Goal: Task Accomplishment & Management: Manage account settings

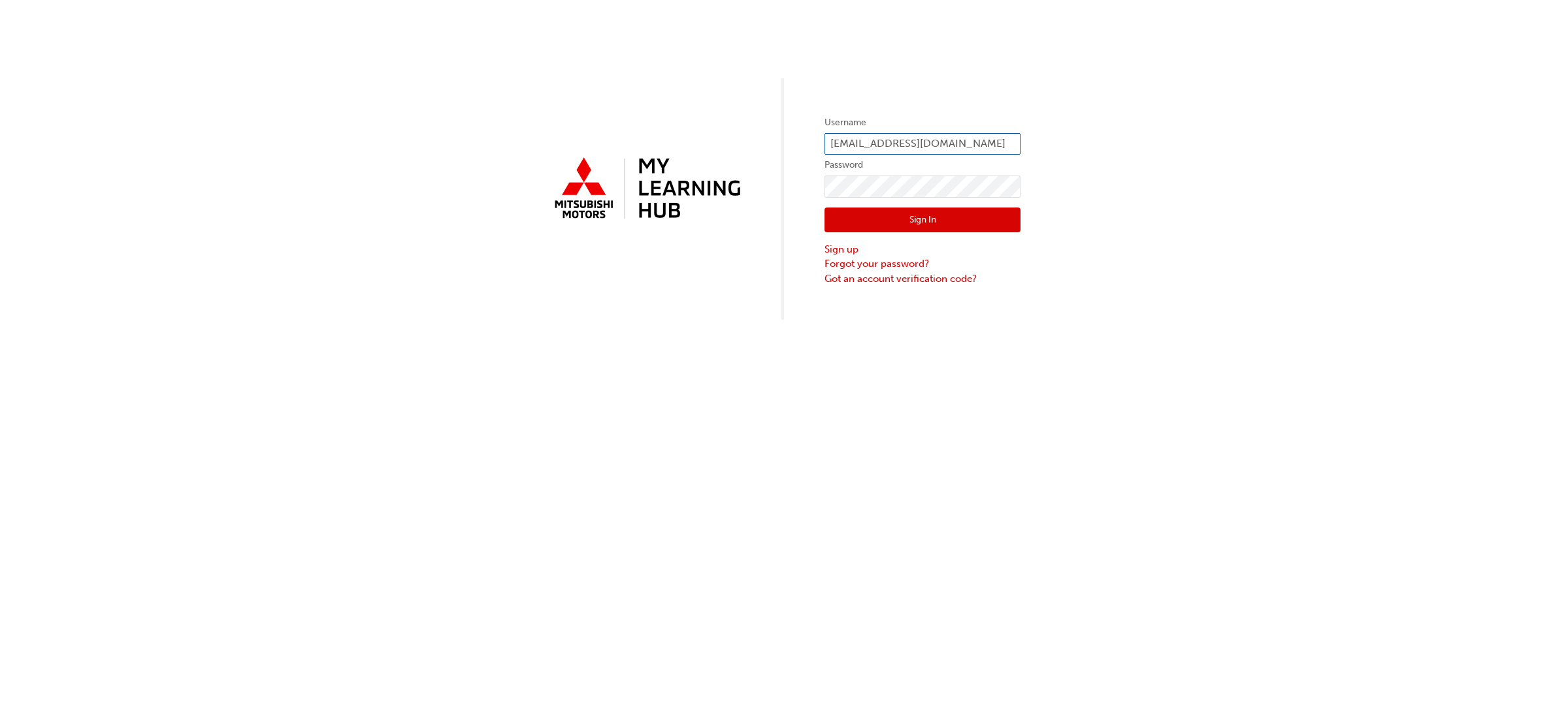
click at [967, 145] on input "[EMAIL_ADDRESS][DOMAIN_NAME]" at bounding box center [923, 144] width 196 height 22
click at [986, 143] on input "[EMAIL_ADDRESS][DOMAIN_NAME]" at bounding box center [923, 144] width 196 height 22
type input "a"
type input "[PERSON_NAME][EMAIL_ADDRESS][DOMAIN_NAME]"
click at [912, 218] on button "Sign In" at bounding box center [923, 220] width 196 height 25
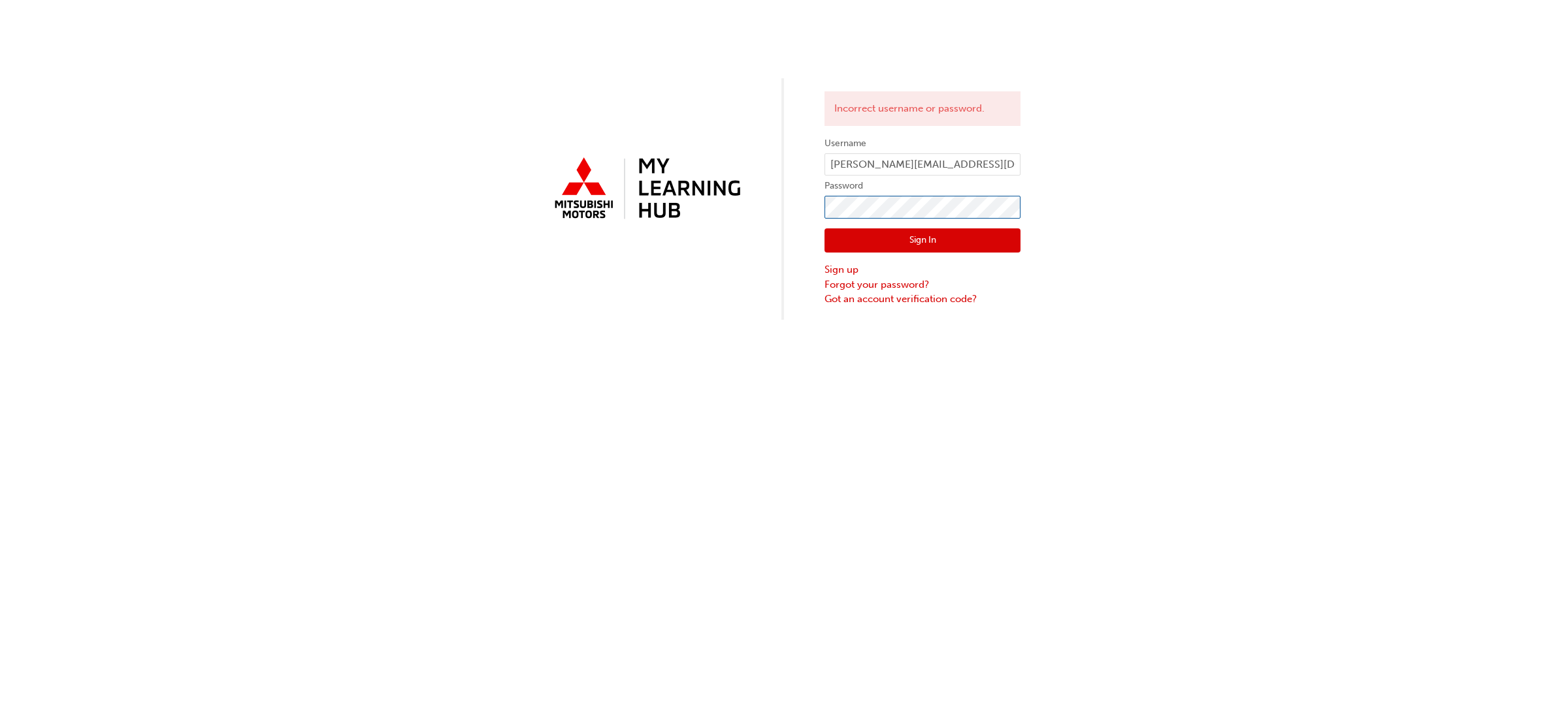
click button "Sign In" at bounding box center [923, 241] width 196 height 25
click at [862, 245] on button "Sign In" at bounding box center [923, 241] width 196 height 25
